Goal: Task Accomplishment & Management: Use online tool/utility

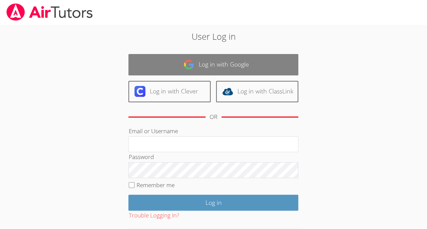
click at [239, 57] on link "Log in with Google" at bounding box center [213, 64] width 170 height 21
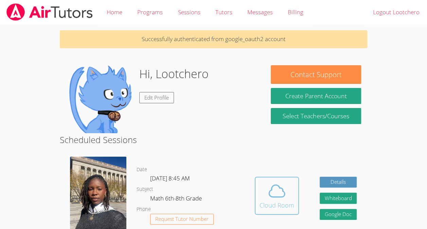
click at [270, 199] on icon at bounding box center [276, 190] width 19 height 19
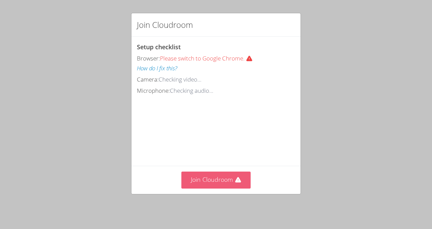
click at [221, 181] on button "Join Cloudroom" at bounding box center [216, 180] width 70 height 17
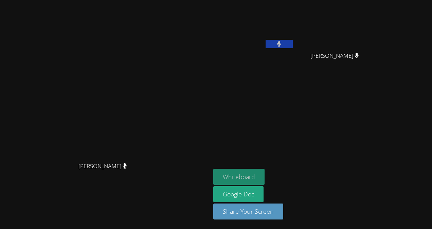
click at [244, 174] on button "Whiteboard" at bounding box center [238, 177] width 51 height 16
click at [286, 41] on button at bounding box center [279, 44] width 27 height 8
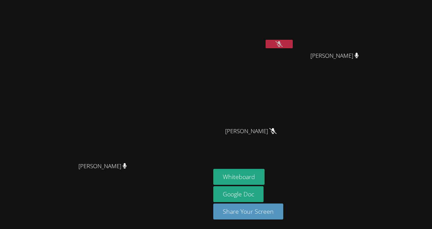
click at [286, 43] on button at bounding box center [279, 44] width 27 height 8
click at [284, 41] on button at bounding box center [279, 44] width 27 height 8
click at [283, 45] on icon at bounding box center [279, 44] width 7 height 6
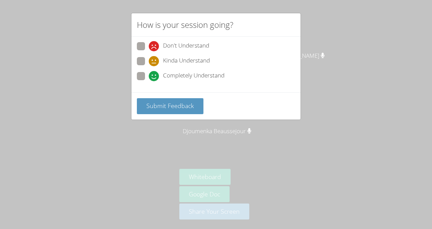
click at [194, 71] on span "Completely Understand" at bounding box center [193, 76] width 61 height 10
click at [155, 72] on input "Completely Understand" at bounding box center [152, 75] width 6 height 6
radio input "true"
click at [188, 102] on span "Submit Feedback" at bounding box center [170, 106] width 48 height 8
